Goal: Task Accomplishment & Management: Use online tool/utility

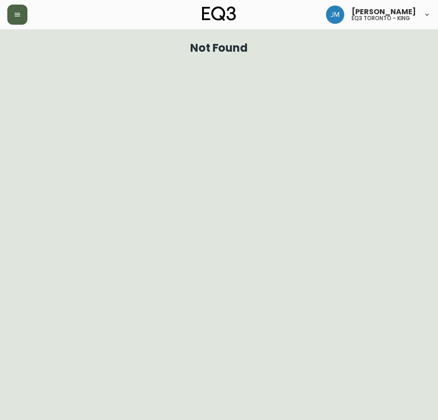
click at [16, 11] on button "button" at bounding box center [17, 15] width 20 height 20
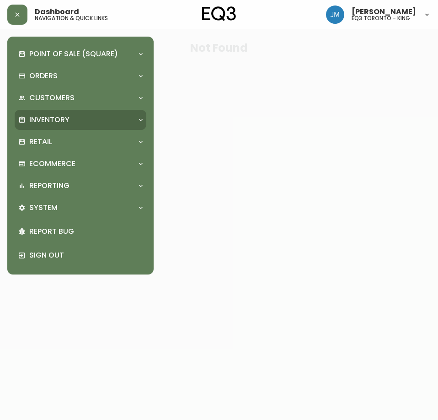
click at [58, 123] on p "Inventory" at bounding box center [49, 120] width 40 height 10
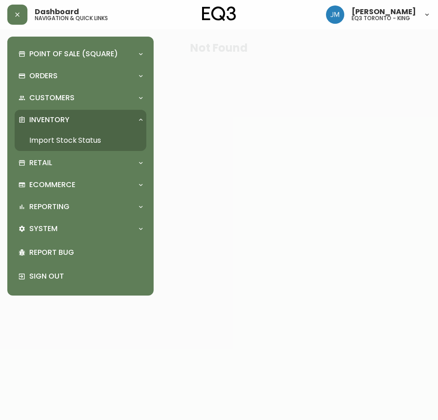
click at [60, 143] on link "Import Stock Status" at bounding box center [81, 140] width 132 height 21
